Goal: Task Accomplishment & Management: Complete application form

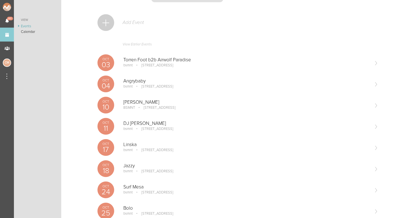
scroll to position [33, 0]
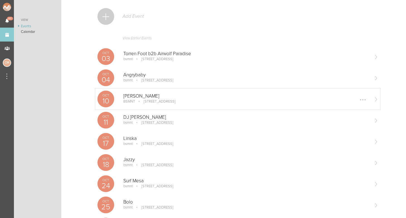
click at [138, 100] on p "100 Stuart St, Boston, MA 02116, USA" at bounding box center [156, 101] width 40 height 4
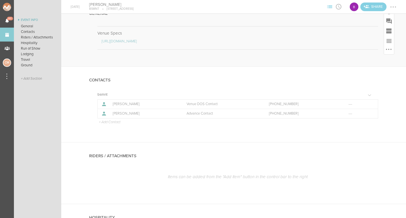
scroll to position [87, 0]
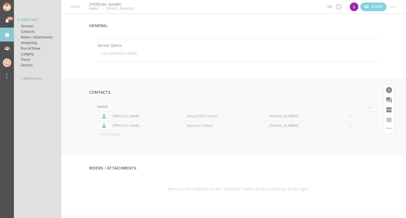
click at [110, 134] on p "+ Add Contact" at bounding box center [109, 134] width 22 height 4
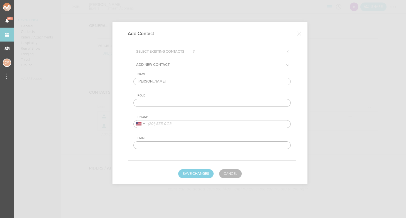
type input "Sam Collins"
click at [151, 103] on input "text" at bounding box center [212, 103] width 157 height 8
type input "Artist"
click at [167, 127] on input "tel" at bounding box center [212, 124] width 157 height 8
paste input "31614226322"
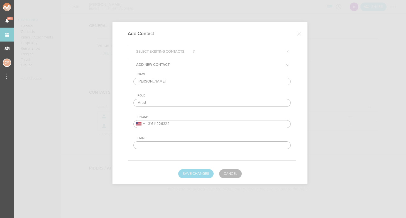
type input "31614226322"
click at [203, 173] on button "Save Changes" at bounding box center [195, 173] width 35 height 9
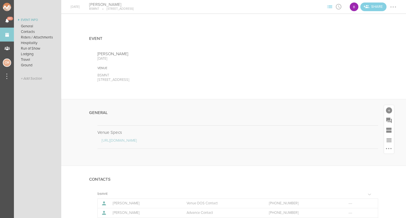
scroll to position [0, 0]
click at [391, 111] on div at bounding box center [389, 110] width 6 height 6
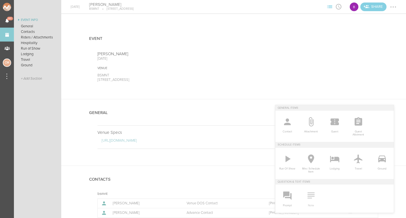
click at [309, 196] on icon at bounding box center [311, 195] width 7 height 6
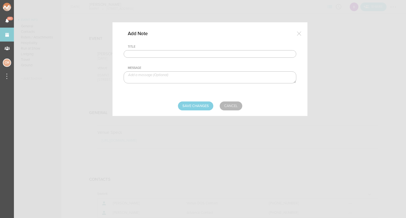
click at [173, 56] on input "text" at bounding box center [210, 54] width 173 height 8
type input "Travel Party"
click at [174, 79] on textarea at bounding box center [210, 77] width 173 height 12
type textarea "Sam - Artist"
click at [191, 104] on input "Save Changes" at bounding box center [195, 105] width 35 height 9
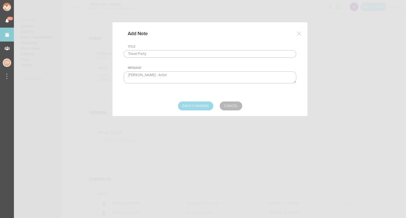
type input "Saving..."
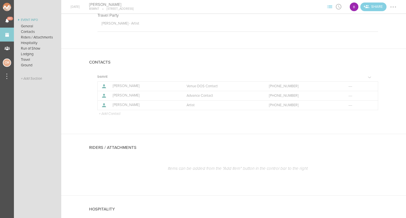
scroll to position [156, 0]
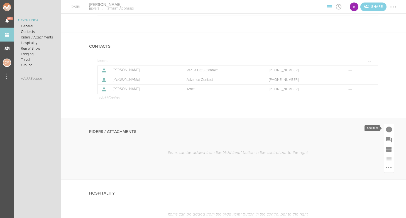
click at [391, 128] on div at bounding box center [389, 130] width 6 height 6
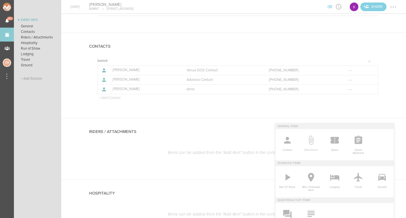
click at [310, 139] on icon at bounding box center [311, 140] width 5 height 9
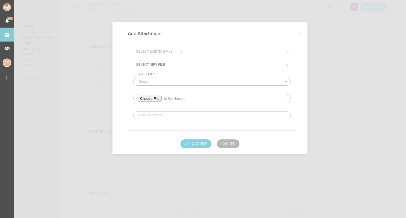
click at [168, 86] on div "For Team * -Select- bsmnt" at bounding box center [212, 95] width 157 height 47
select select "1884"
click at [152, 101] on input "file" at bounding box center [212, 98] width 157 height 9
type input "C:\fakepath\Artist rider Sam Collins - new 2025.pdf"
click at [158, 115] on input "text" at bounding box center [212, 115] width 157 height 8
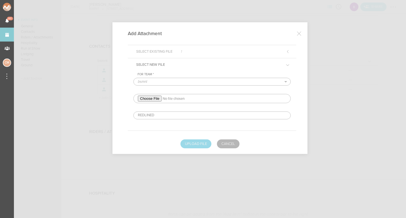
type input "REDLINED"
click at [190, 143] on button "Upload File" at bounding box center [196, 143] width 31 height 9
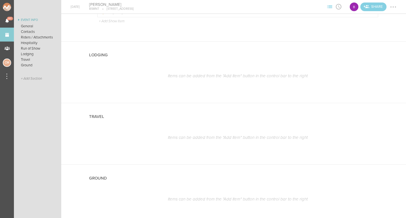
scroll to position [468, 0]
click at [275, 67] on div "Items can be added from the "Add Item" button in the control bar to the right" at bounding box center [238, 70] width 281 height 11
click at [388, 48] on div at bounding box center [389, 50] width 6 height 6
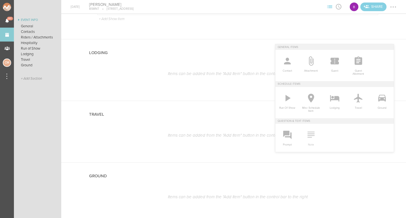
click at [314, 135] on icon at bounding box center [311, 135] width 7 height 6
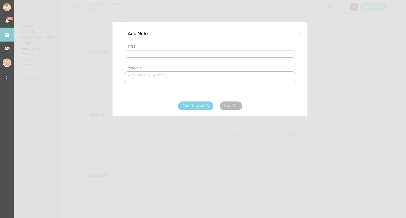
click at [198, 53] on input "text" at bounding box center [210, 54] width 173 height 8
type input "Lodging / Ground"
click at [184, 75] on textarea at bounding box center [210, 77] width 173 height 12
paste textarea "$500 buyout to be sent with final payment"
click at [133, 75] on textarea "$500 buyout to be sent with final payment" at bounding box center [210, 77] width 173 height 12
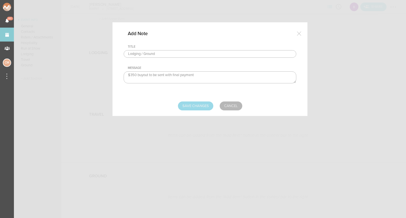
type textarea "$350 buyout to be sent with final payment"
click at [197, 104] on input "Save Changes" at bounding box center [195, 105] width 35 height 9
type input "Saving..."
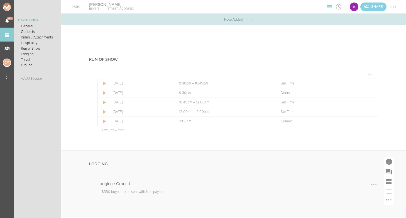
scroll to position [353, 0]
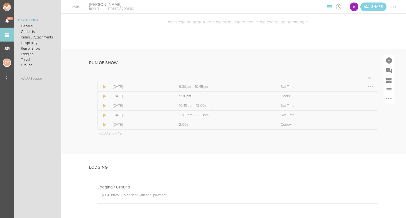
click at [372, 82] on div at bounding box center [371, 86] width 9 height 9
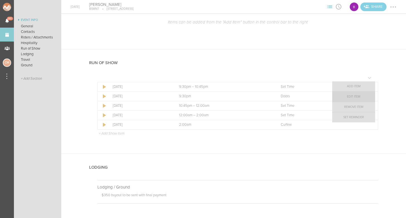
click at [359, 98] on link "Edit Item" at bounding box center [354, 97] width 43 height 10
select select "Set Time"
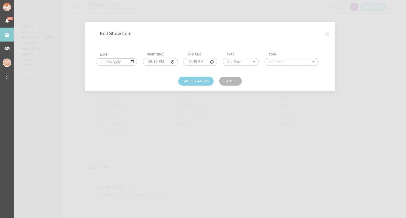
click at [143, 61] on input "21:30" at bounding box center [160, 62] width 35 height 8
click at [150, 61] on input "21:30" at bounding box center [160, 62] width 35 height 8
type input "21:30"
click at [156, 60] on input "21:30" at bounding box center [160, 62] width 35 height 8
click at [184, 61] on input "22:45" at bounding box center [201, 62] width 34 height 8
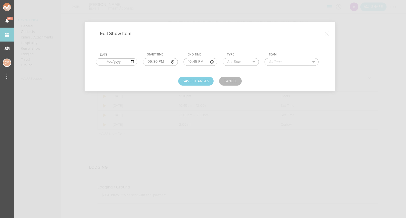
click at [186, 62] on input "22:45" at bounding box center [201, 62] width 34 height 8
type input "22:45"
click at [280, 60] on input "text" at bounding box center [287, 61] width 45 height 7
type input "Nic Nova"
click at [186, 82] on button "Save Changes" at bounding box center [195, 81] width 35 height 9
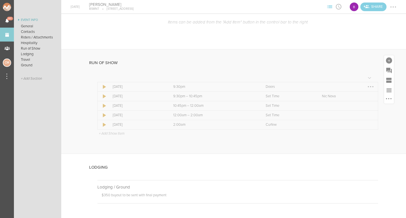
click at [368, 83] on div at bounding box center [371, 86] width 9 height 9
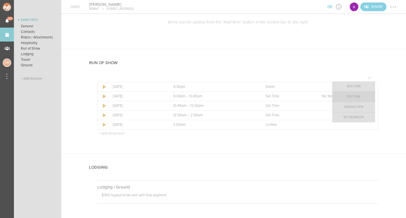
click at [360, 96] on link "Edit Item" at bounding box center [354, 97] width 43 height 10
select select "Doors"
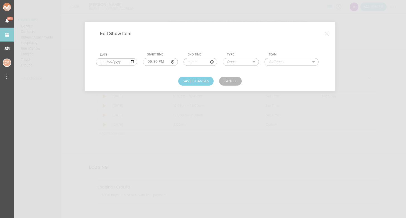
click at [275, 64] on input "text" at bounding box center [287, 61] width 45 height 7
type input "bsmnt"
click at [194, 80] on button "Save Changes" at bounding box center [195, 81] width 35 height 9
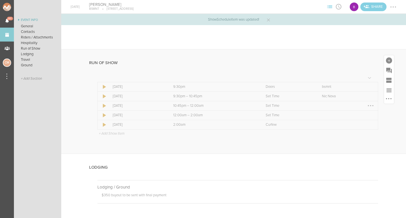
click at [369, 106] on div at bounding box center [371, 105] width 9 height 9
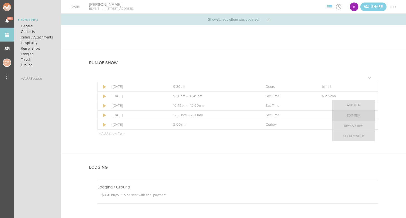
click at [360, 117] on link "Edit Item" at bounding box center [354, 116] width 43 height 10
select select "Set Time"
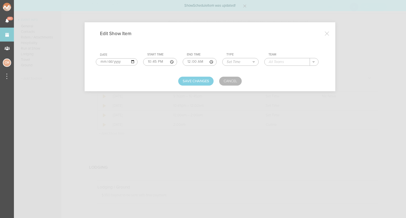
click at [295, 57] on td "Team ." at bounding box center [294, 59] width 60 height 18
click at [295, 64] on input "text" at bounding box center [287, 61] width 45 height 7
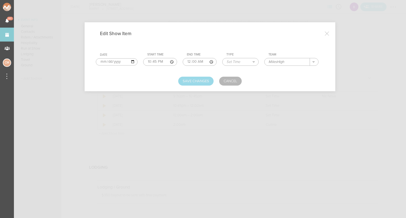
type input "MilesHigh"
click at [206, 79] on button "Save Changes" at bounding box center [195, 81] width 35 height 9
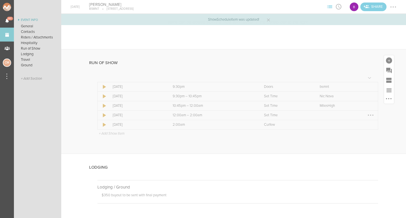
click at [373, 115] on div at bounding box center [371, 115] width 9 height 9
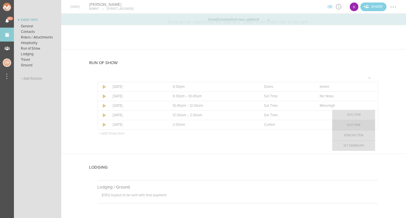
click at [358, 125] on link "Edit Item" at bounding box center [354, 125] width 43 height 10
select select "Set Time"
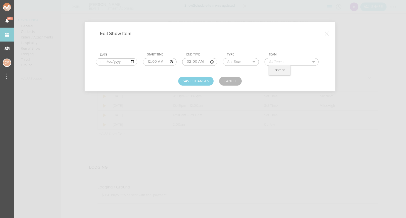
click at [285, 64] on input "text" at bounding box center [287, 61] width 45 height 7
type input "Sam Collins"
click at [202, 84] on button "Save Changes" at bounding box center [195, 81] width 35 height 9
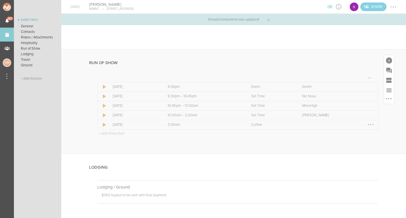
click at [370, 125] on div at bounding box center [371, 124] width 9 height 9
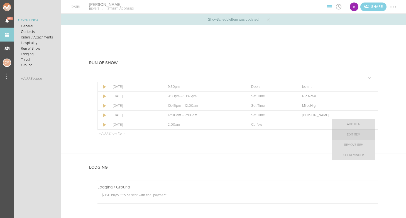
click at [364, 134] on link "Edit Item" at bounding box center [354, 135] width 43 height 10
select select "Curfew"
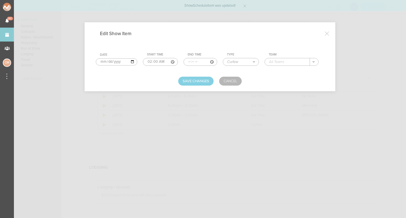
click at [285, 63] on input "text" at bounding box center [287, 61] width 45 height 7
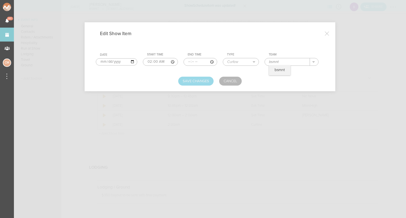
type input "bsmnt"
click at [195, 82] on button "Save Changes" at bounding box center [195, 81] width 35 height 9
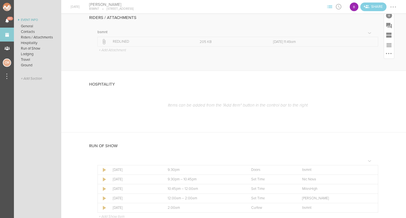
scroll to position [314, 0]
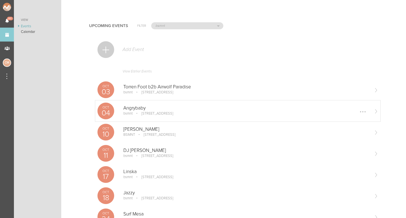
scroll to position [10, 0]
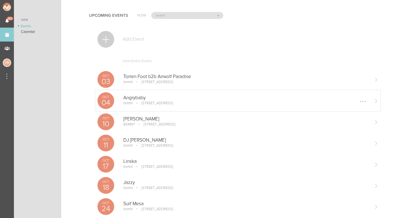
click at [125, 103] on p "bsmnt" at bounding box center [127, 103] width 9 height 4
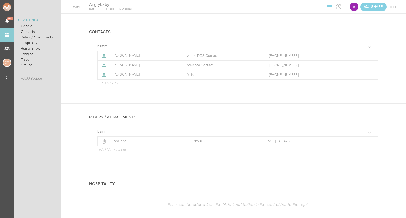
scroll to position [192, 0]
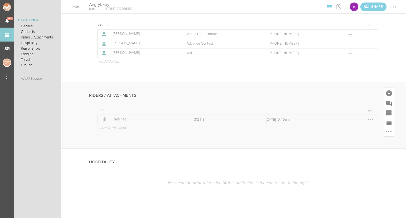
click at [120, 117] on p "Redlined" at bounding box center [147, 119] width 69 height 4
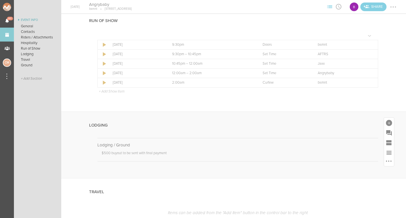
scroll to position [394, 0]
drag, startPoint x: 102, startPoint y: 152, endPoint x: 174, endPoint y: 152, distance: 72.2
click at [174, 152] on p "$500 buyout to be sent with final payment" at bounding box center [240, 155] width 277 height 6
copy p "$500 buyout to be sent with final payment"
click at [179, 152] on p "$500 buyout to be sent with final payment" at bounding box center [240, 155] width 277 height 6
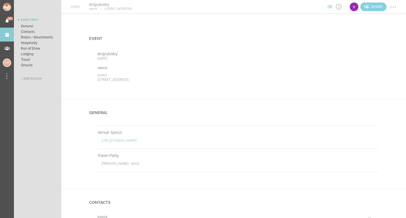
scroll to position [0, 0]
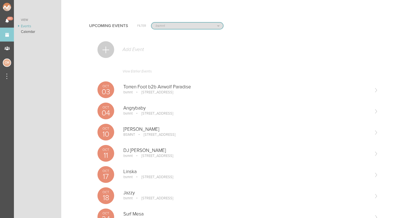
select select "1790"
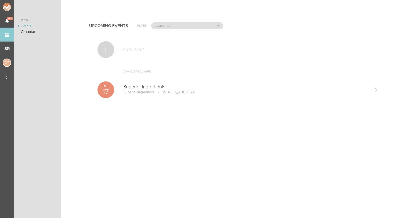
click at [109, 48] on div at bounding box center [106, 49] width 17 height 17
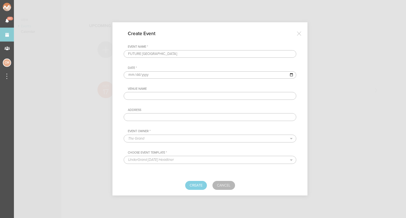
type input "FUTURE [GEOGRAPHIC_DATA]"
click at [137, 71] on input "date" at bounding box center [210, 74] width 173 height 7
click at [137, 74] on input "date" at bounding box center [210, 74] width 173 height 7
type input "2025-10-24"
click at [182, 104] on div "Venue Name Address" at bounding box center [210, 104] width 173 height 34
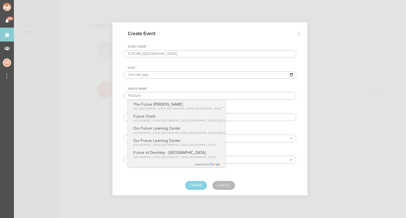
click at [141, 97] on input "FDuture" at bounding box center [210, 96] width 173 height 8
click at [152, 94] on input "FUTURE Toronto" at bounding box center [210, 96] width 173 height 8
click at [152, 94] on input "FUTURE [GEOGRAPHIC_DATA]" at bounding box center [210, 96] width 173 height 8
click at [152, 94] on input "FUTURE Toronto" at bounding box center [210, 96] width 173 height 8
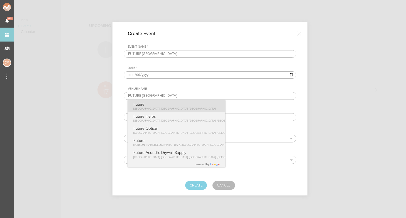
click at [163, 104] on p "Future" at bounding box center [175, 104] width 82 height 5
type input "Future"
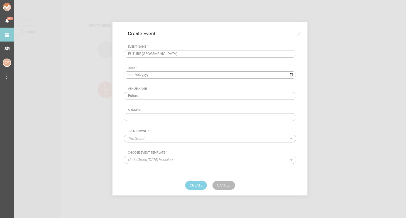
type input "[STREET_ADDRESS]"
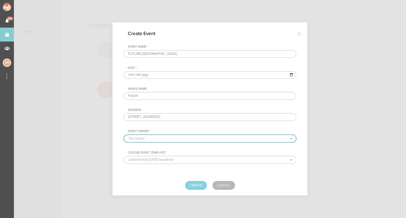
select select "1790"
select select "1520"
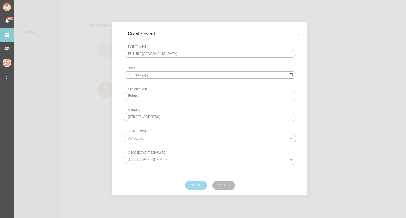
click at [195, 183] on button "Create" at bounding box center [196, 185] width 22 height 9
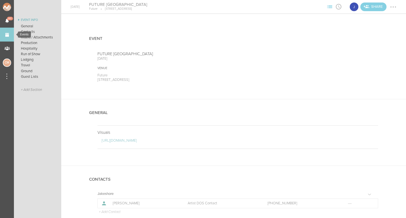
click at [8, 37] on link "Events" at bounding box center [7, 35] width 14 height 14
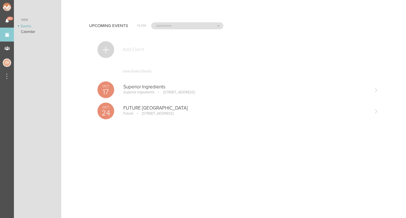
click at [106, 52] on div at bounding box center [106, 49] width 17 height 17
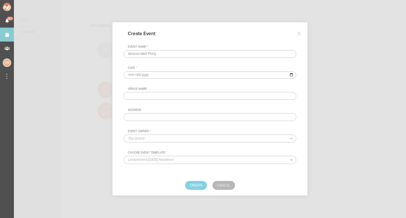
click at [146, 53] on input "Wicked Wolf Philly" at bounding box center [210, 54] width 173 height 8
type input "Wicked Wolf Philly"
click at [137, 74] on input "date" at bounding box center [210, 74] width 173 height 7
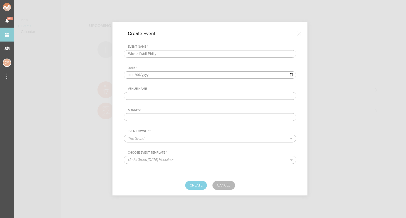
type input "[DATE]"
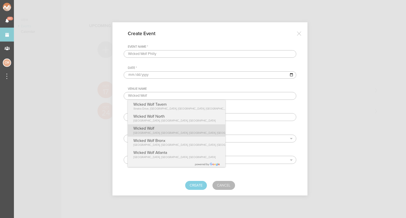
type input "Wicked Wolf"
click at [170, 128] on p "Wicked Wolf" at bounding box center [189, 128] width 110 height 5
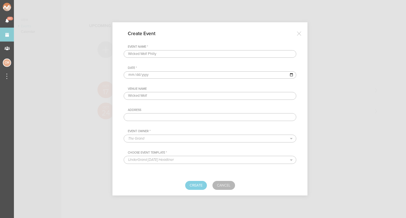
type input "[DATE][STREET_ADDRESS][DATE]"
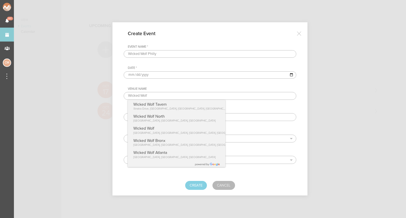
click at [220, 108] on div "Venue Name Wicked Wolf Wicked Wolf Tavern [GEOGRAPHIC_DATA], [GEOGRAPHIC_DATA] …" at bounding box center [210, 104] width 173 height 34
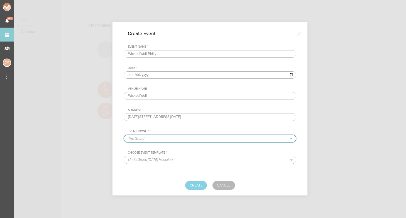
select select "1790"
select select "1520"
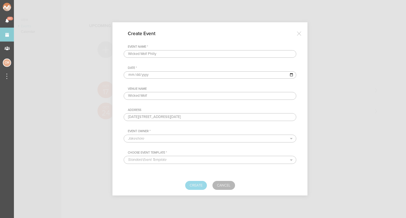
click at [203, 186] on button "Create" at bounding box center [196, 185] width 22 height 9
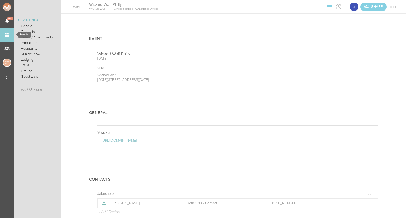
click at [8, 33] on link "Events" at bounding box center [7, 35] width 14 height 14
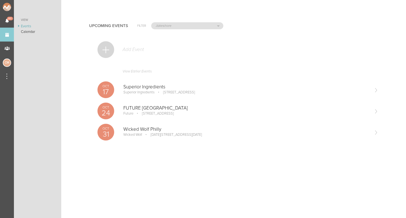
click at [112, 56] on div "Add Event" at bounding box center [238, 52] width 281 height 27
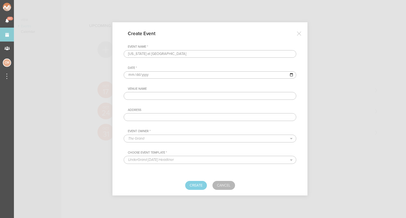
click at [138, 55] on input "North Carolina at Chapel Hill" at bounding box center [210, 54] width 173 height 8
type input "North Carolina at Chapel Hill"
paste input "[GEOGRAPHIC_DATA][US_STATE] at [GEOGRAPHIC_DATA]"
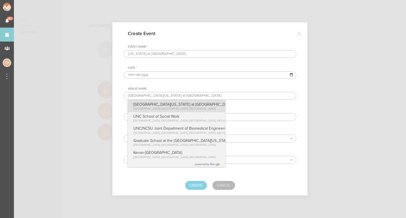
type input "[GEOGRAPHIC_DATA][US_STATE] at [GEOGRAPHIC_DATA]"
click at [148, 109] on span "[GEOGRAPHIC_DATA], [GEOGRAPHIC_DATA], [GEOGRAPHIC_DATA]" at bounding box center [175, 108] width 82 height 3
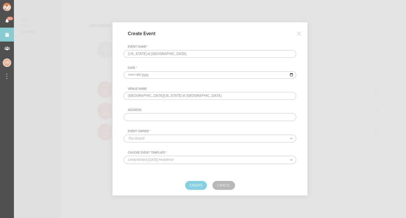
type input "[GEOGRAPHIC_DATA], [GEOGRAPHIC_DATA], [GEOGRAPHIC_DATA]"
click at [138, 75] on input "date" at bounding box center [210, 74] width 173 height 7
type input "2025-11-01"
click at [178, 88] on div "Venue Name" at bounding box center [212, 89] width 169 height 4
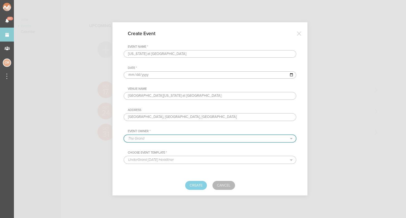
select select "1790"
select select "1520"
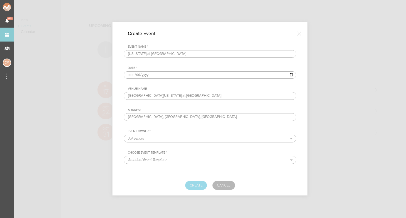
click at [197, 186] on button "Create" at bounding box center [196, 185] width 22 height 9
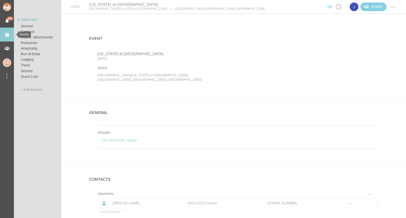
click at [9, 35] on link "Events" at bounding box center [7, 35] width 14 height 14
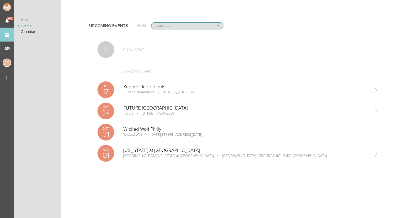
select select "925"
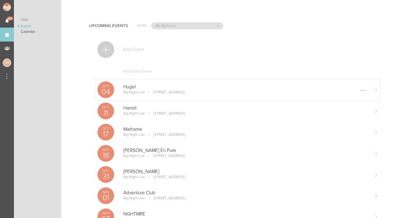
click at [141, 94] on p "Big Night Live" at bounding box center [133, 92] width 21 height 4
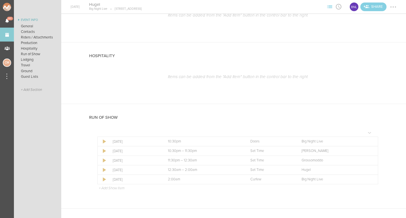
scroll to position [804, 0]
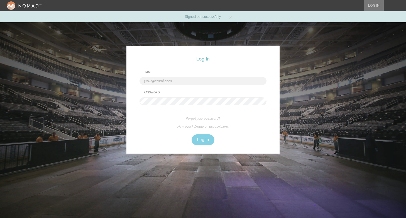
type input "cmcginley@bignight.com"
click at [204, 136] on button "Log In" at bounding box center [203, 139] width 23 height 11
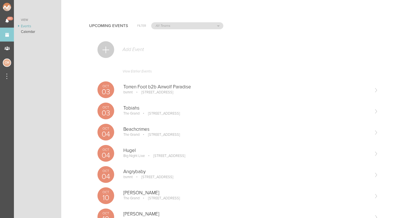
click at [178, 22] on div "Upcoming Events Filter All Teams bsmnt The Grand Mémoire Big Night Live [PERSON…" at bounding box center [233, 25] width 289 height 28
select select "1790"
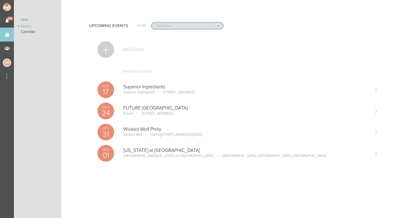
select select "1884"
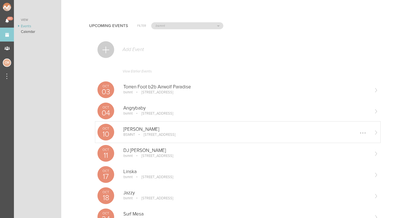
click at [134, 136] on p "BSMNT" at bounding box center [129, 134] width 12 height 4
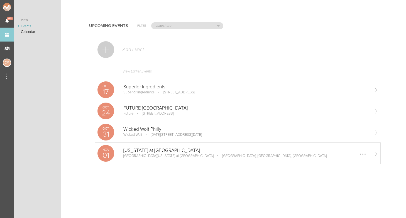
click at [124, 154] on p "[GEOGRAPHIC_DATA][US_STATE] at [GEOGRAPHIC_DATA]" at bounding box center [168, 156] width 90 height 4
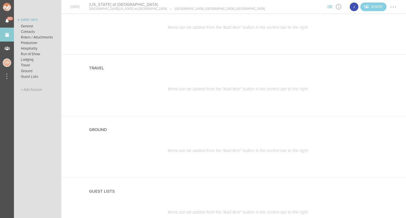
scroll to position [491, 0]
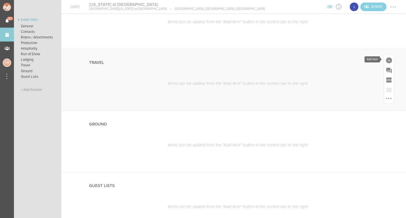
click at [389, 60] on div at bounding box center [389, 60] width 6 height 6
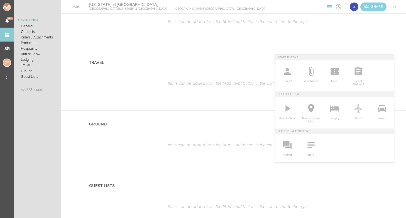
click at [359, 110] on icon at bounding box center [358, 108] width 8 height 9
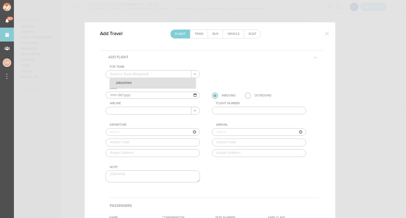
click at [137, 80] on p "Jakeshore" at bounding box center [153, 82] width 86 height 9
type input "Jakeshore"
click at [120, 94] on input "2025-11-01" at bounding box center [153, 95] width 94 height 7
type input "2025-11-02"
click at [101, 112] on div "For Team Jakeshore + Add New Team Jakeshore . Jakeshore Date 2025-11-02 Inbound…" at bounding box center [212, 165] width 224 height 203
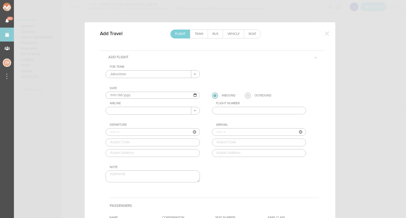
click at [246, 95] on label at bounding box center [248, 96] width 6 height 6
click at [0, 0] on input "radio" at bounding box center [0, 0] width 0 height 0
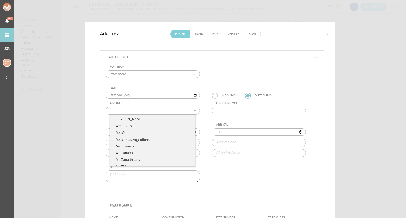
click at [156, 107] on input "text" at bounding box center [149, 110] width 86 height 7
type input "R"
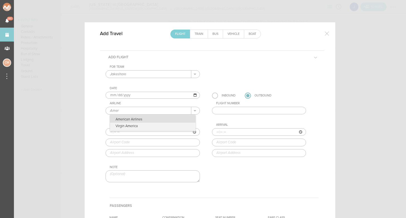
click at [139, 118] on p "American Airlines" at bounding box center [153, 119] width 86 height 8
type input "American Airlines"
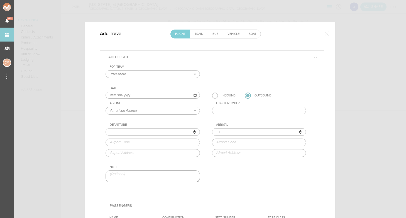
click at [247, 111] on input "text" at bounding box center [259, 111] width 94 height 8
click at [234, 111] on input "text" at bounding box center [259, 111] width 94 height 8
type input "442"
type input "09:32"
type input "RDU"
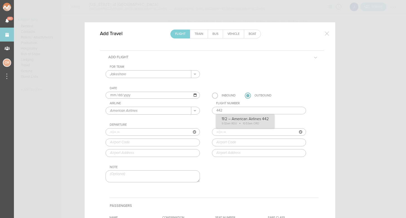
type input "Raleigh-Durham International Airport, Raleigh/Durham, NC, 27623, United States"
type input "10:53"
type input "ORD"
type input "Chicago O'Hare International Airport, 10000 West O'Hare, Chicago, IL, 60666, Un…"
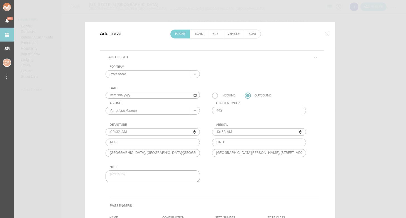
click at [245, 125] on div "For Team Jakeshore + Add New Team Jakeshore . Jakeshore Date 2025-11-02 Inbound…" at bounding box center [212, 128] width 213 height 127
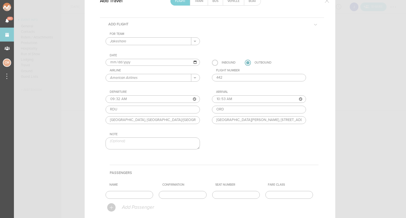
scroll to position [54, 0]
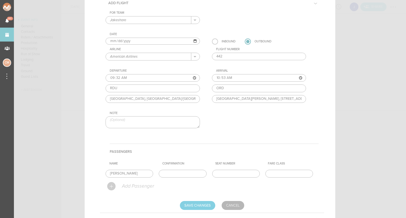
paste input "Poliszczuk"
type input "Jake Poliszczuk"
click at [172, 174] on input "text" at bounding box center [183, 174] width 48 height 8
paste input "KJZLVI"
type input "KJZLVI"
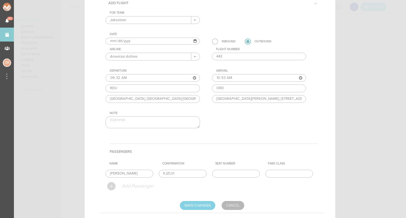
click at [267, 183] on div "Add Passenger" at bounding box center [213, 186] width 212 height 13
click at [198, 203] on input "Save Changes" at bounding box center [197, 205] width 35 height 9
type input "Saving..."
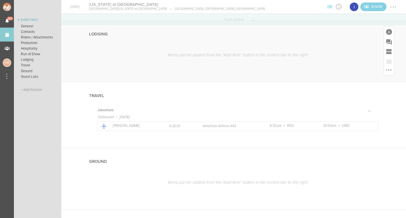
scroll to position [457, 0]
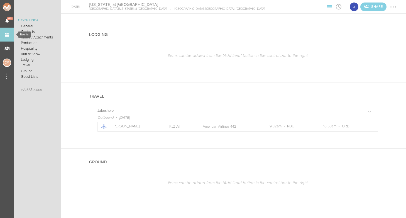
click at [7, 36] on link "Events" at bounding box center [7, 35] width 14 height 14
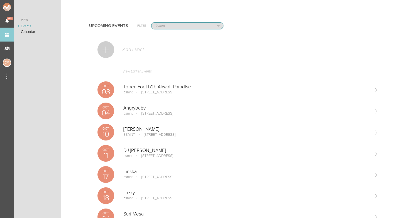
select select "1790"
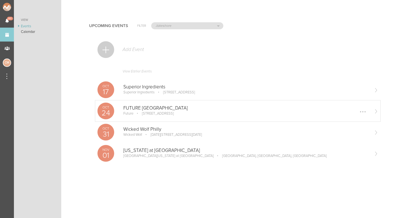
click at [158, 112] on p "570 Queen St W, Toronto, ON M5V 2B5, Canada" at bounding box center [154, 113] width 40 height 4
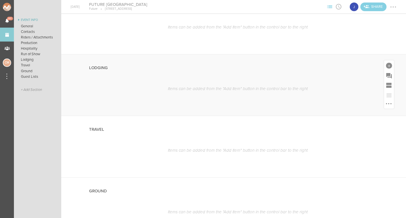
scroll to position [471, 0]
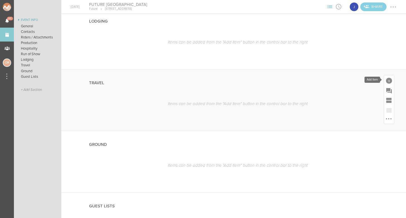
click at [390, 80] on div at bounding box center [389, 81] width 6 height 6
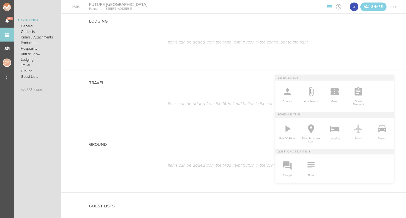
click at [356, 135] on span "Travel" at bounding box center [359, 137] width 18 height 6
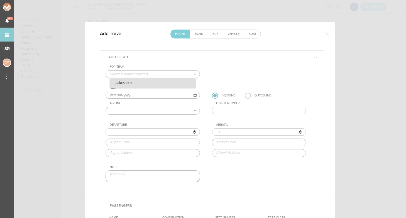
click at [143, 81] on p "Jakeshore" at bounding box center [153, 82] width 86 height 9
type input "Jakeshore"
click at [243, 96] on div "For Team Jakeshore + Add New Team Jakeshore . Jakeshore Date 2025-10-24 Inbound…" at bounding box center [212, 128] width 213 height 127
click at [247, 97] on label at bounding box center [248, 96] width 6 height 6
click at [0, 0] on input "radio" at bounding box center [0, 0] width 0 height 0
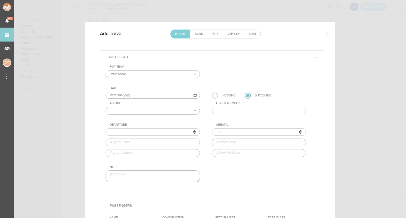
click at [146, 95] on input "2025-10-24" at bounding box center [153, 95] width 94 height 7
type input "2025-10-25"
click at [184, 122] on div "For Team Jakeshore + Add New Team Jakeshore . Jakeshore Date 2025-10-25 Inbound…" at bounding box center [212, 128] width 213 height 127
click at [168, 110] on input "text" at bounding box center [149, 110] width 86 height 7
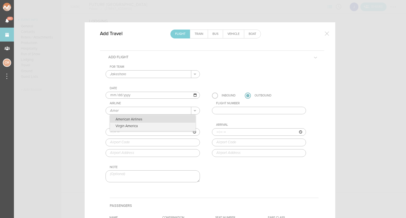
click at [121, 119] on p "American Airlines" at bounding box center [153, 119] width 86 height 8
type input "American Airlines"
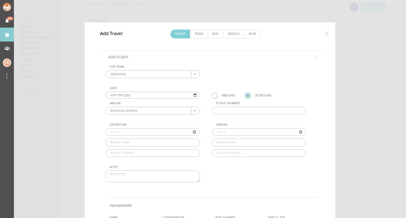
click at [237, 111] on input "text" at bounding box center [259, 111] width 94 height 8
paste input "4530"
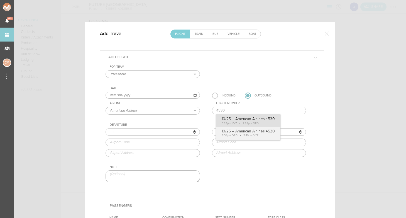
type input "4530"
type input "18:29"
type input "YYZ"
type input "Toronto Pearson International Airport, Toronto, ON, L5P 1B2, Canada"
type input "19:29"
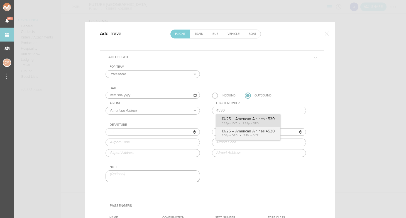
type input "ORD"
type input "Chicago O'Hare International Airport, 10000 West O'Hare, Chicago, IL, 60666, Un…"
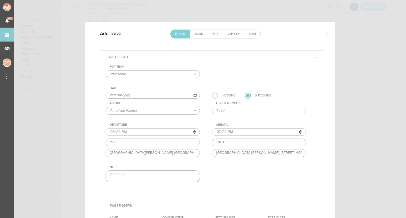
click at [275, 125] on div "For Team Jakeshore + Add New Team Jakeshore . Jakeshore Date 2025-10-25 Inbound…" at bounding box center [212, 128] width 213 height 127
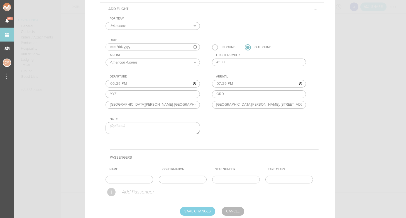
scroll to position [56, 0]
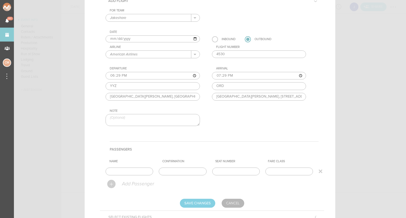
paste input "Jake Poliszczuk"
type input "Jake Poliszczuk"
click at [152, 150] on h4 "Passengers" at bounding box center [214, 149] width 209 height 16
click at [186, 169] on input "text" at bounding box center [183, 172] width 48 height 8
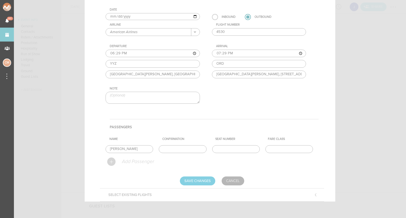
scroll to position [78, 0]
paste input "WYLIRY"
type input "WYLIRY"
click at [204, 178] on input "Save Changes" at bounding box center [197, 181] width 35 height 9
type input "Saving..."
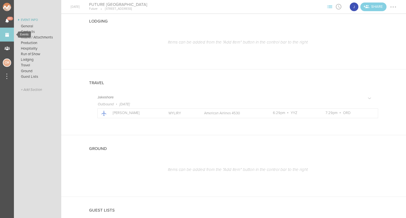
click at [9, 36] on link "Events" at bounding box center [7, 35] width 14 height 14
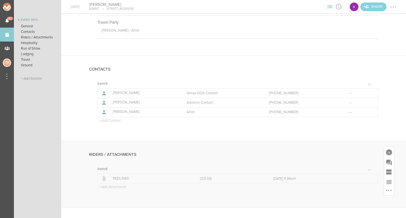
scroll to position [138, 0]
